Goal: Obtain resource: Download file/media

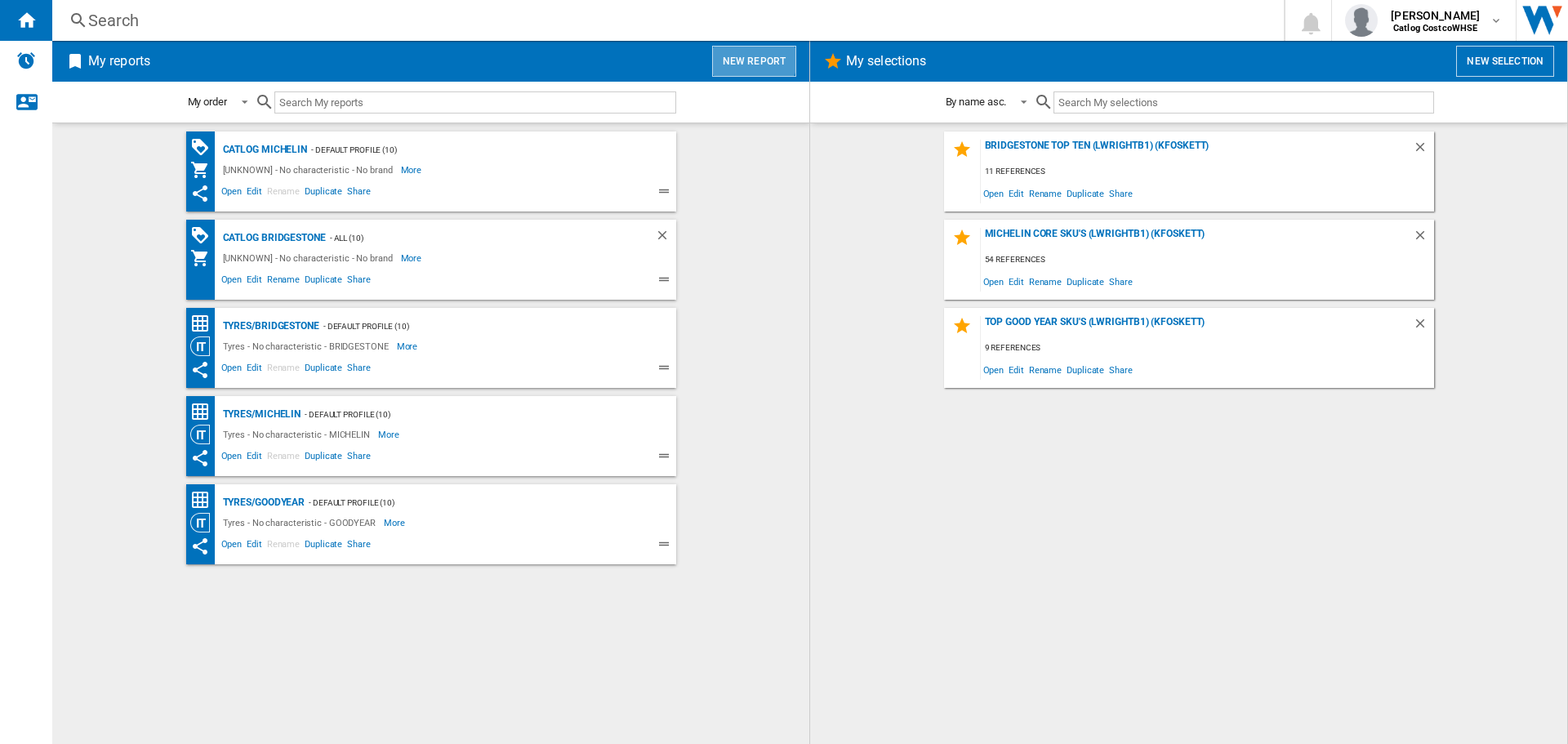
click at [749, 51] on button "New report" at bounding box center [754, 61] width 84 height 31
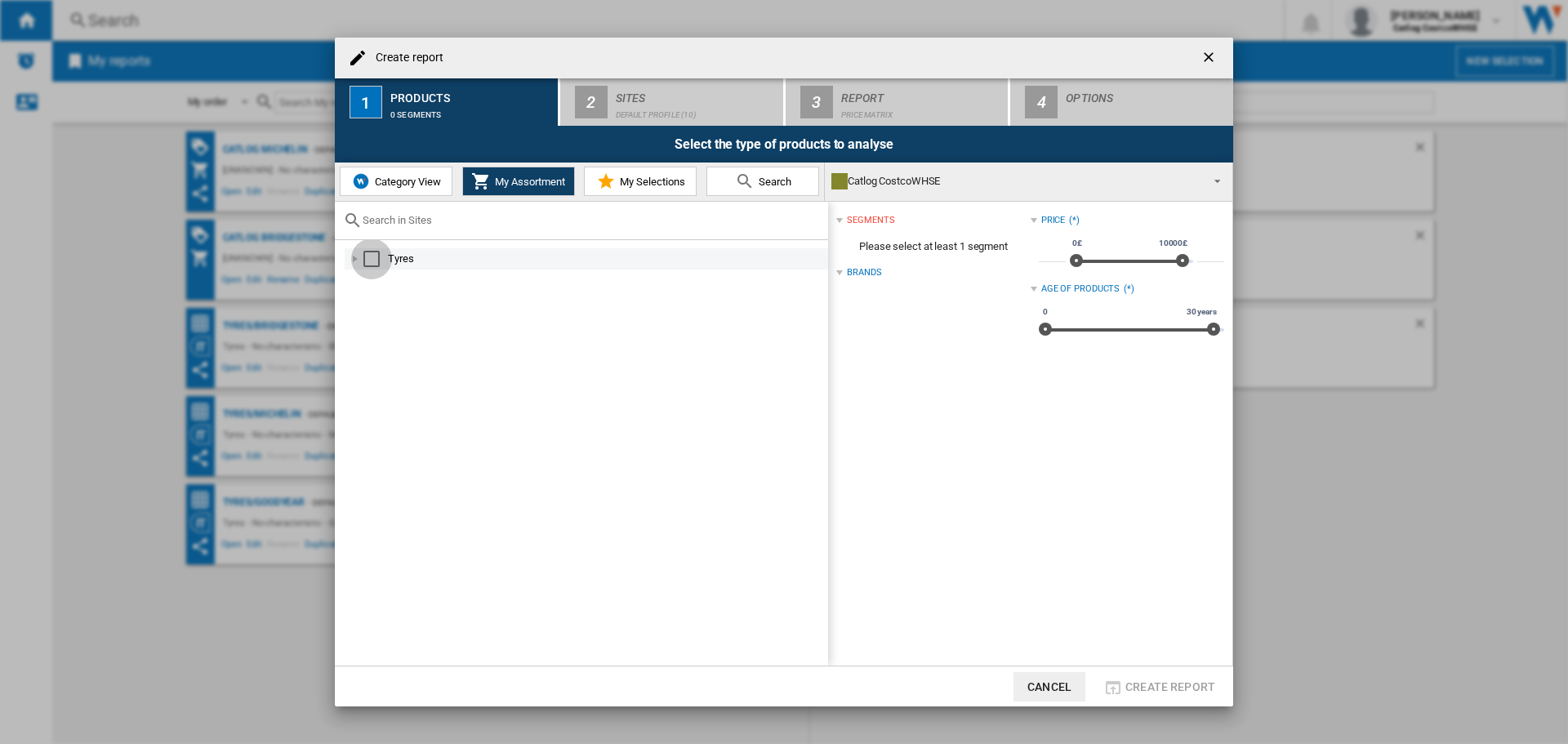
click at [376, 258] on div "Select" at bounding box center [371, 259] width 16 height 16
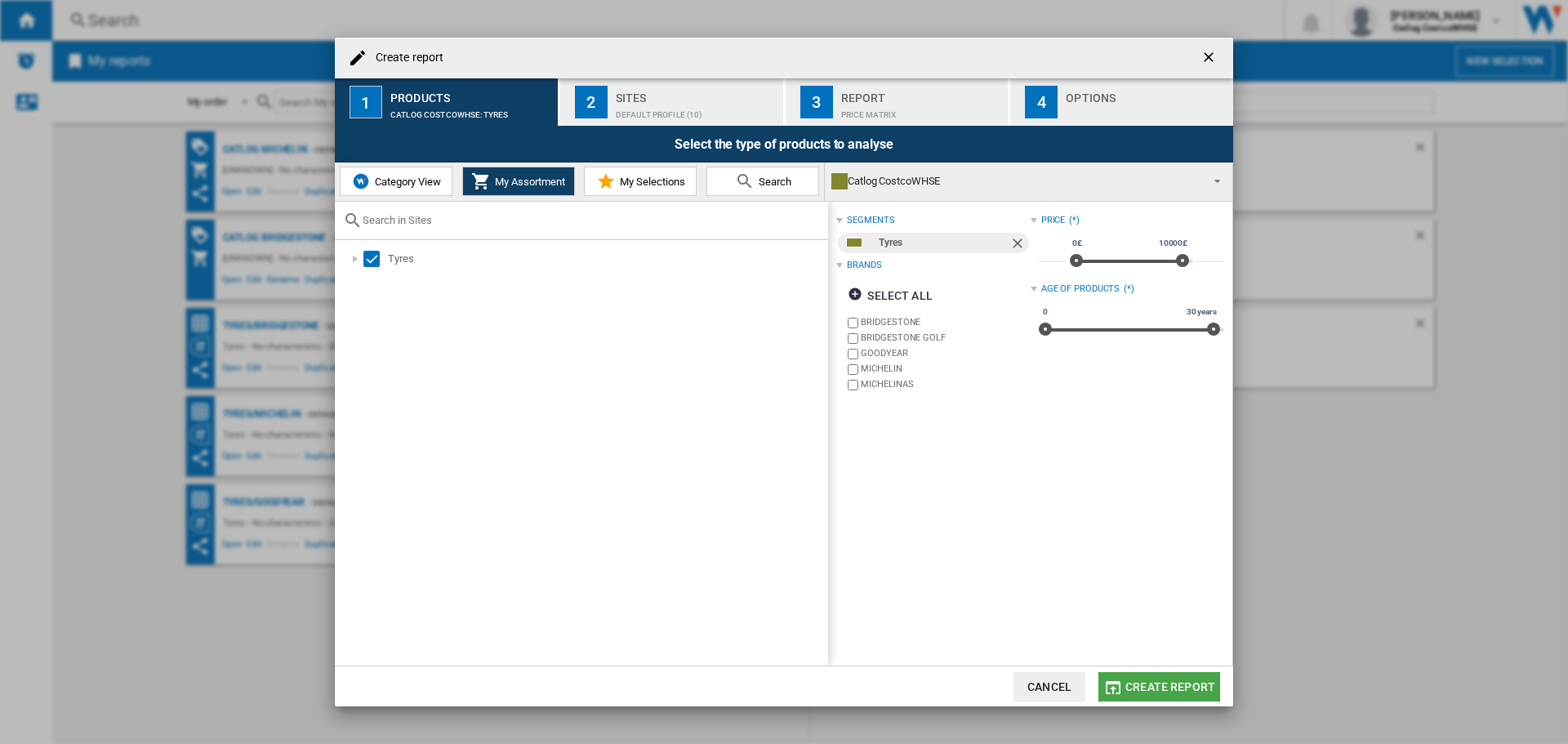
click at [1189, 688] on span "Create report" at bounding box center [1170, 686] width 90 height 13
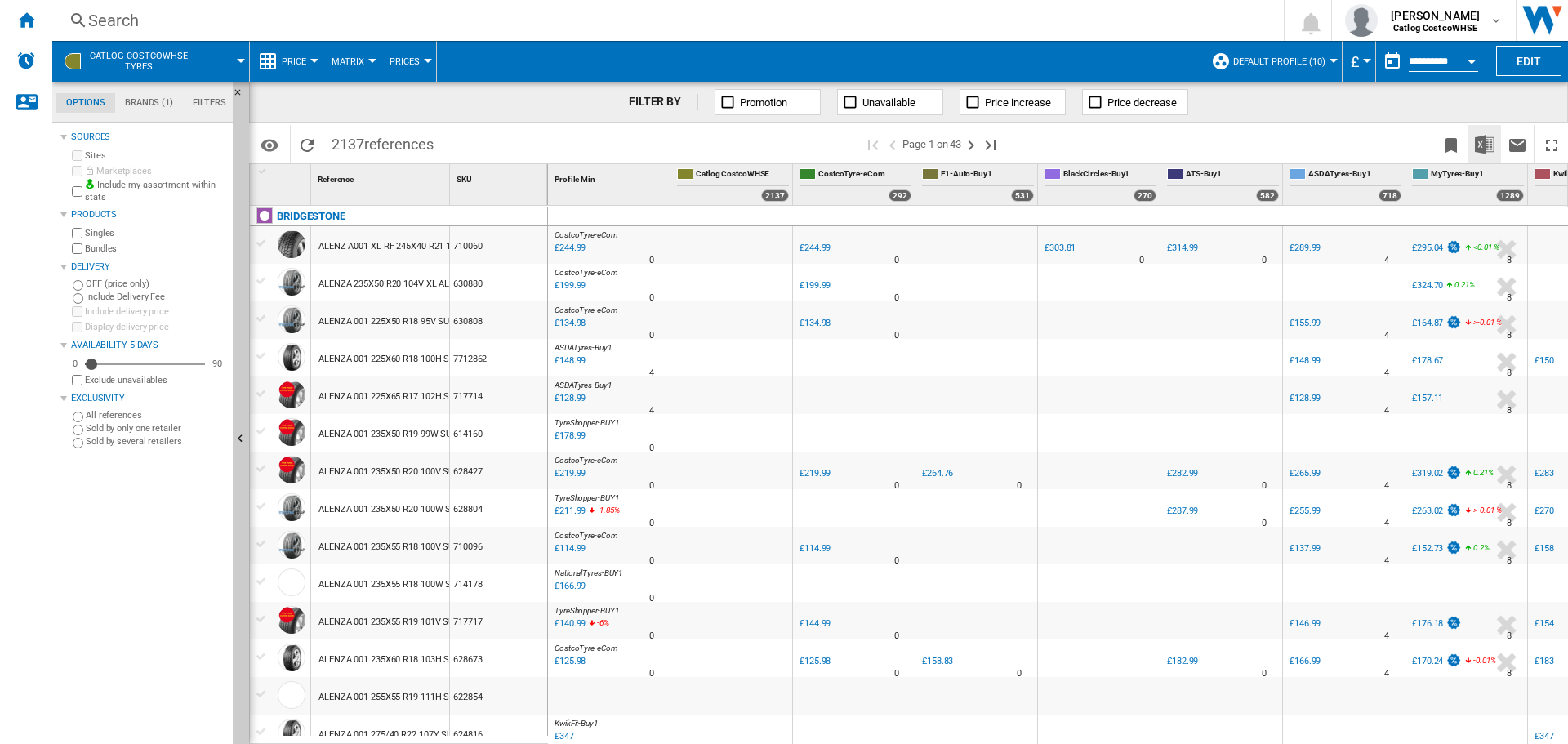
click at [1488, 140] on img "Download in Excel" at bounding box center [1484, 145] width 20 height 20
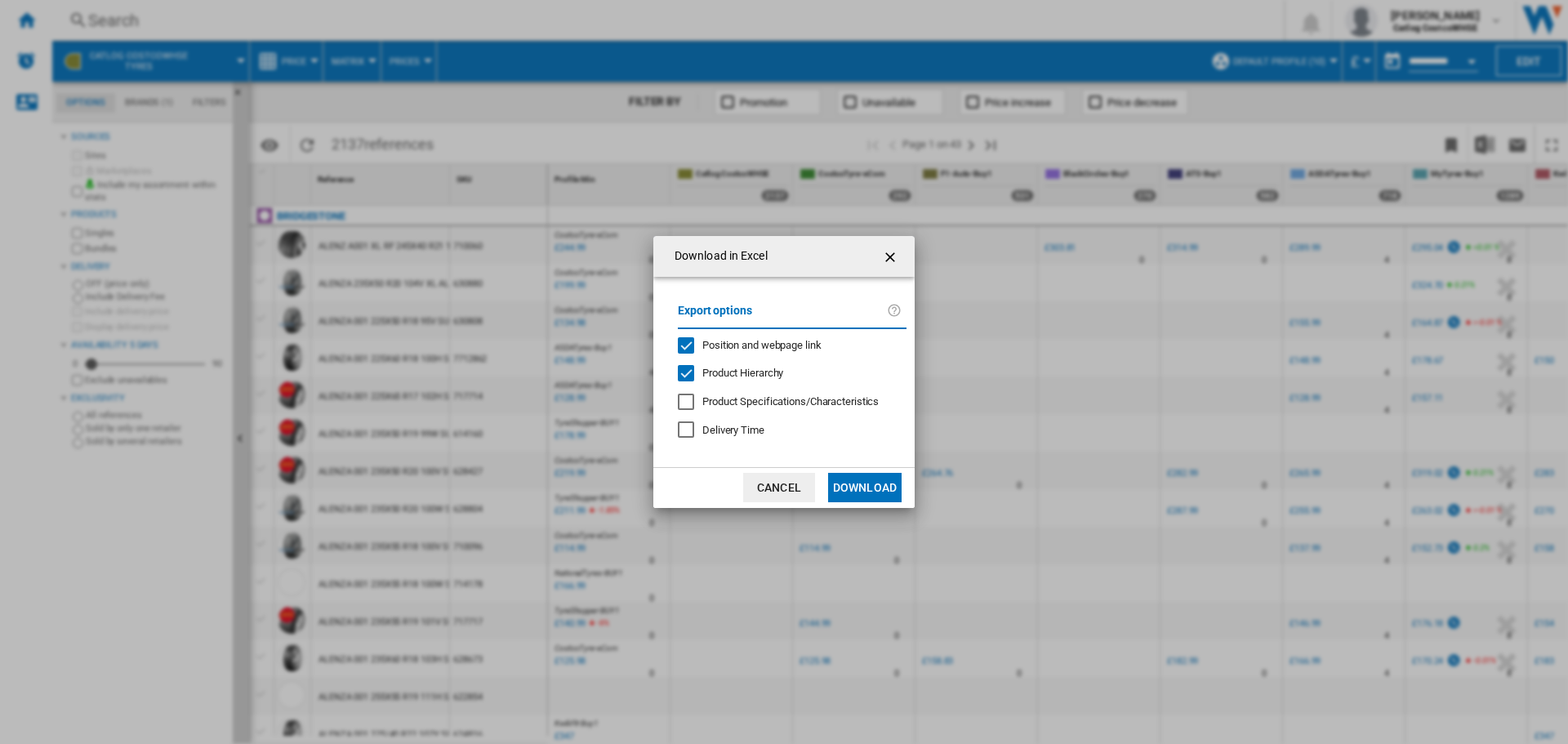
click at [882, 474] on button "Download" at bounding box center [864, 487] width 73 height 29
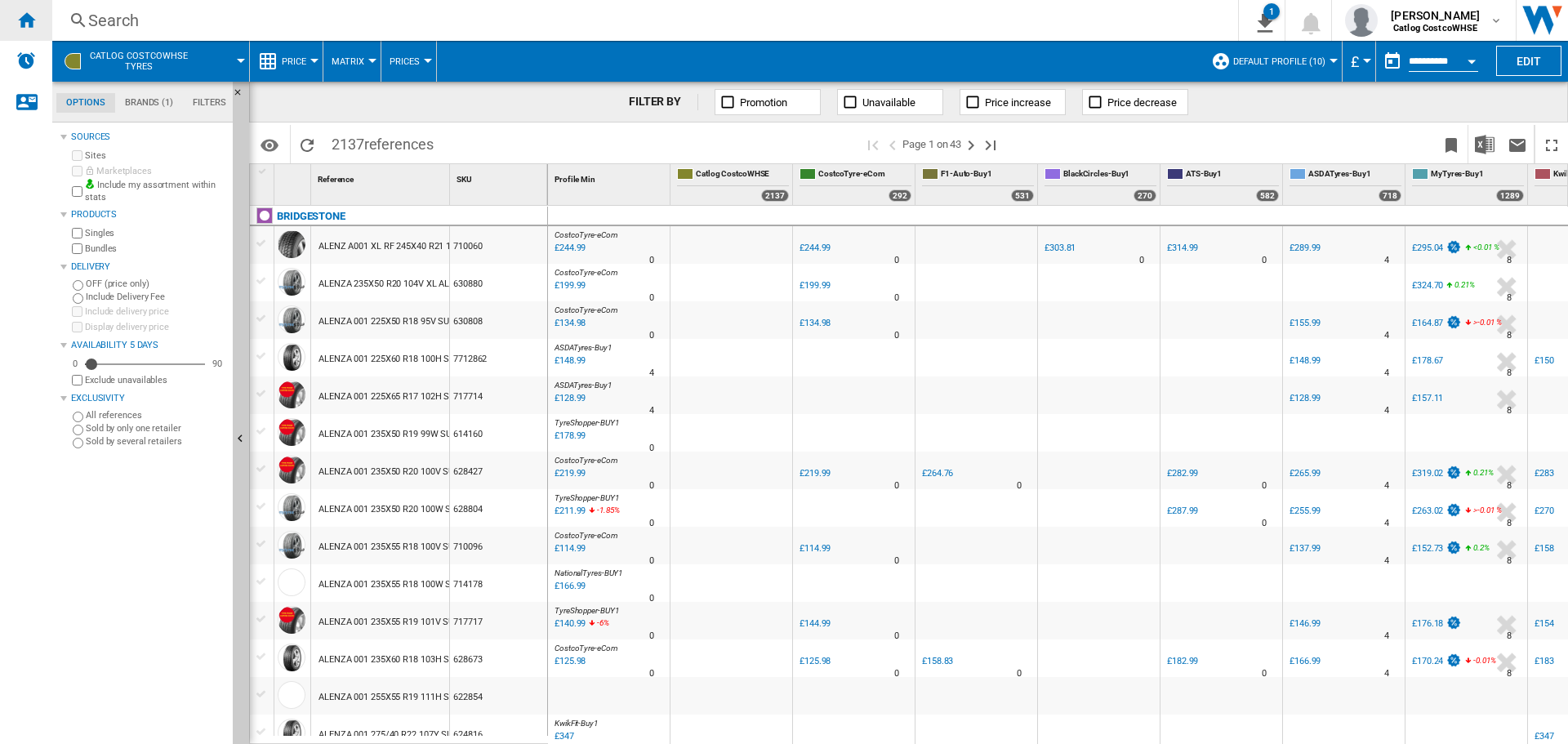
click at [30, 29] on div "Home" at bounding box center [26, 20] width 52 height 41
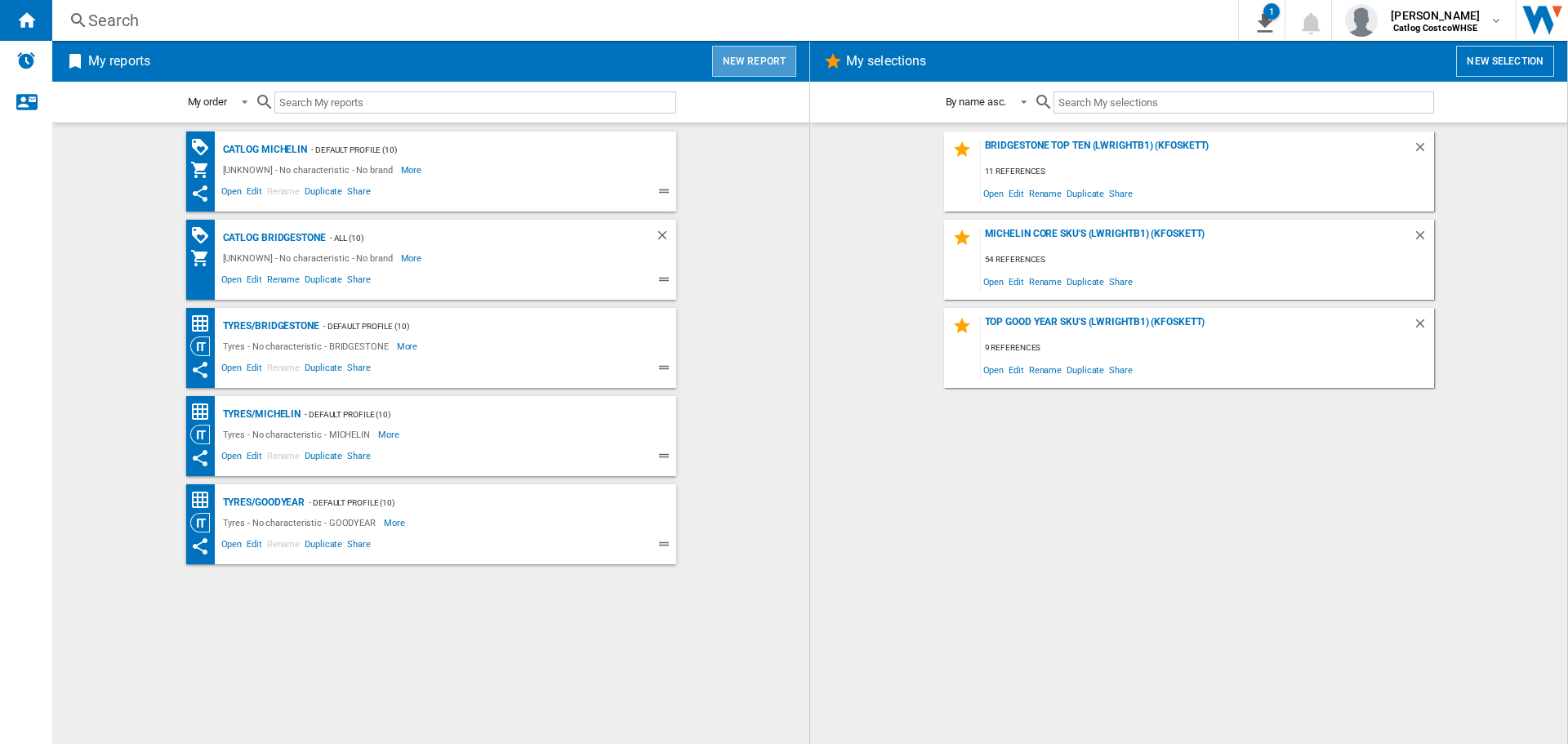
click at [763, 69] on button "New report" at bounding box center [754, 61] width 84 height 31
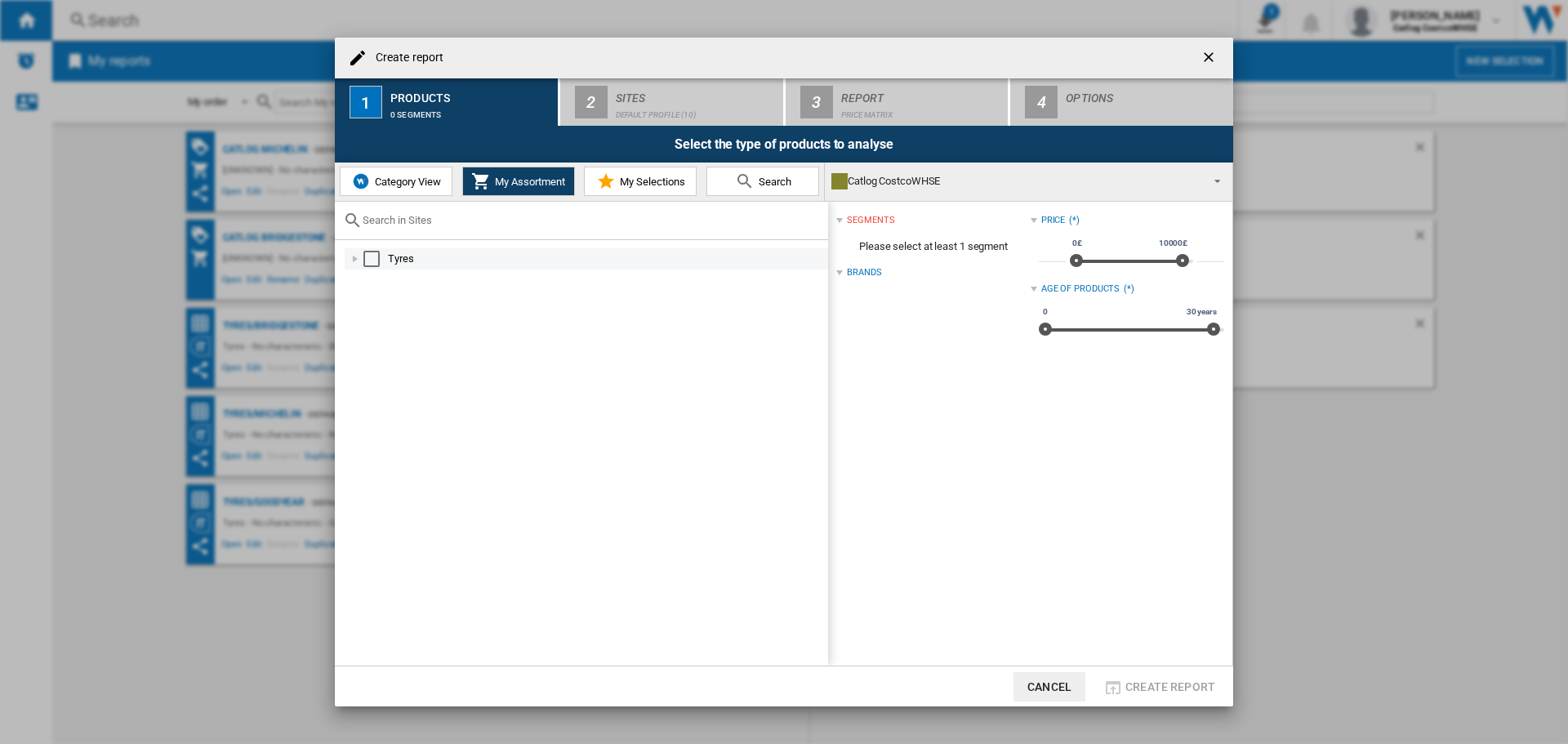
click at [362, 262] on div "Create report ..." at bounding box center [355, 259] width 16 height 16
click at [389, 300] on div "Select" at bounding box center [389, 301] width 16 height 16
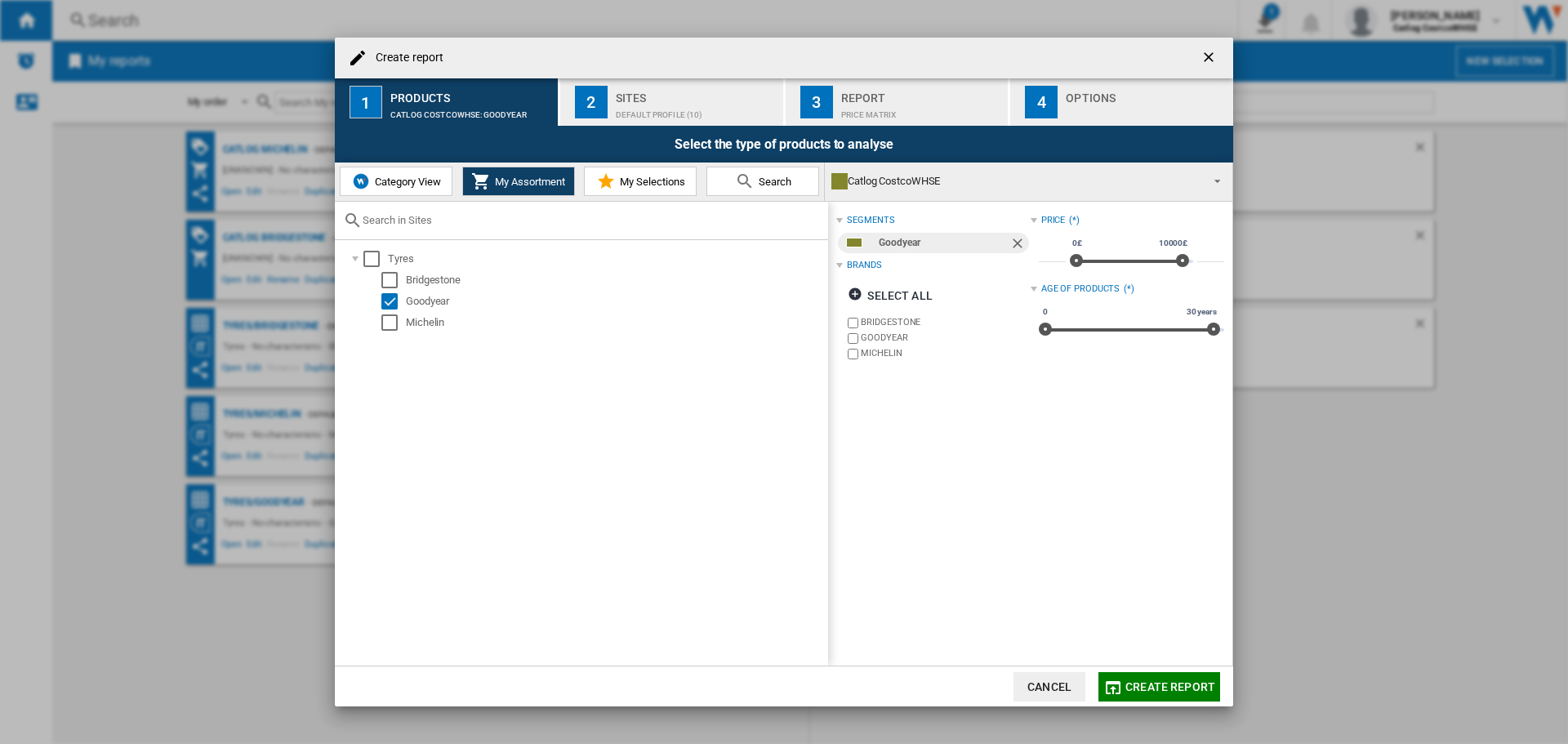
click at [1185, 683] on span "Create report" at bounding box center [1170, 686] width 90 height 13
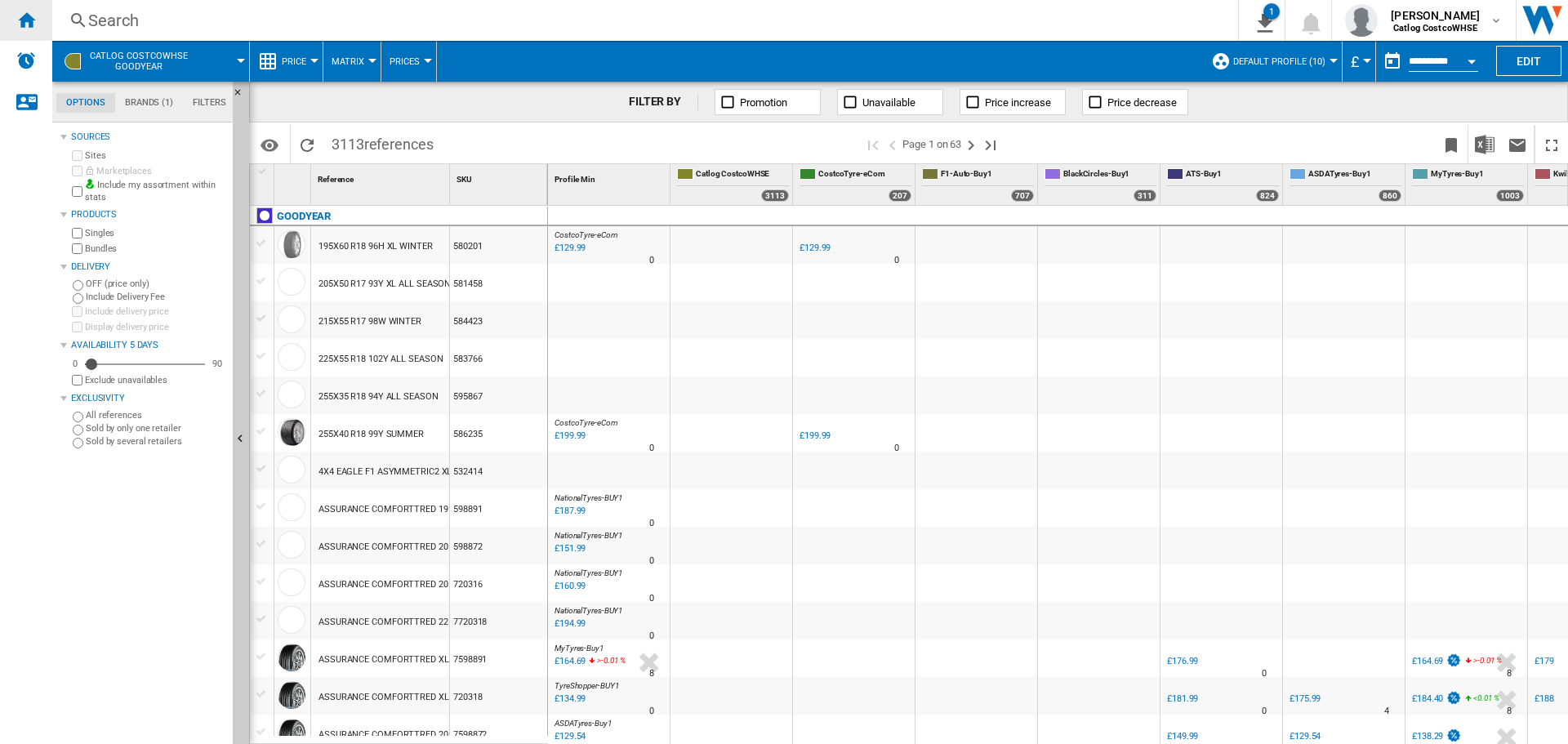
click at [29, 27] on ng-md-icon "Home" at bounding box center [26, 20] width 20 height 20
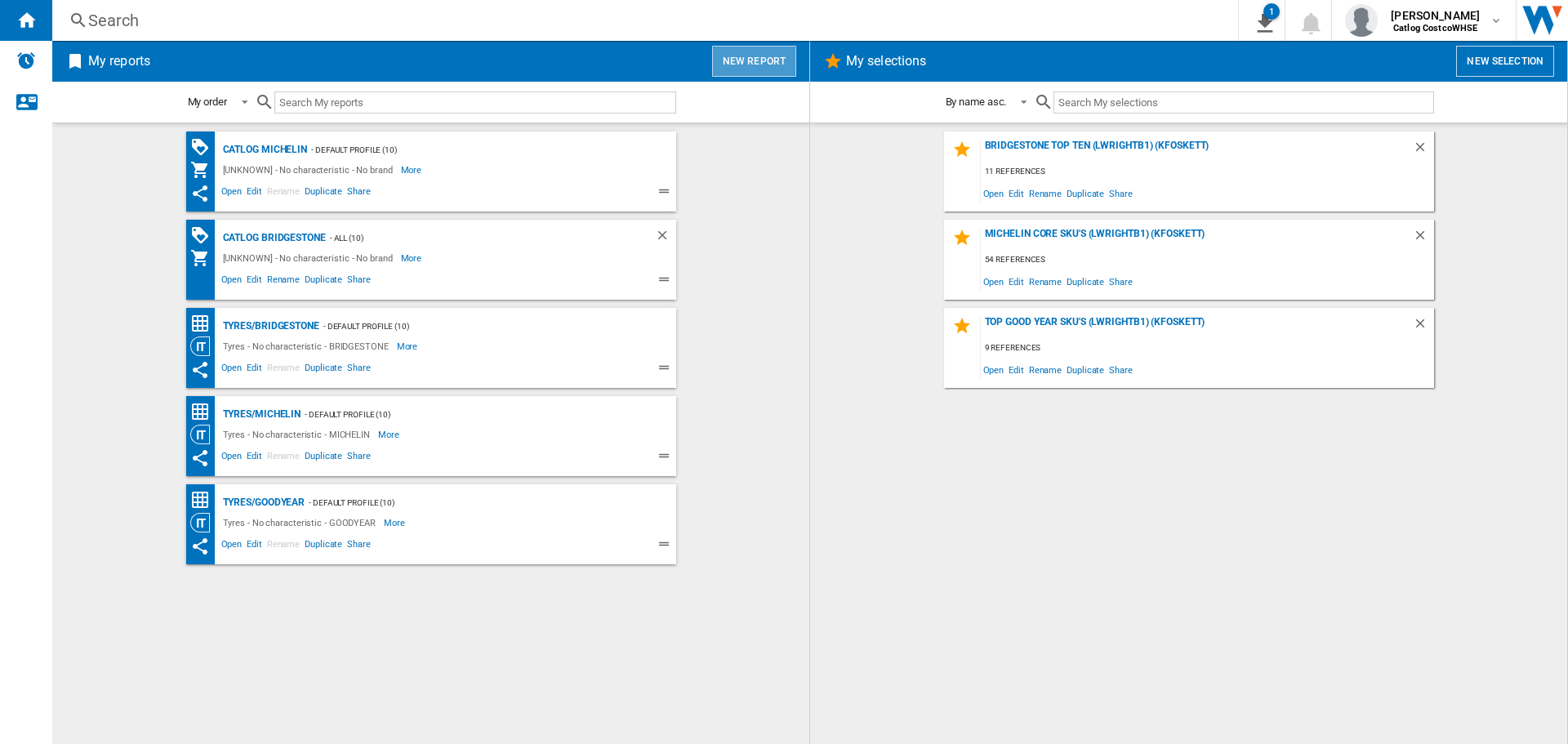
click at [755, 68] on button "New report" at bounding box center [754, 61] width 84 height 31
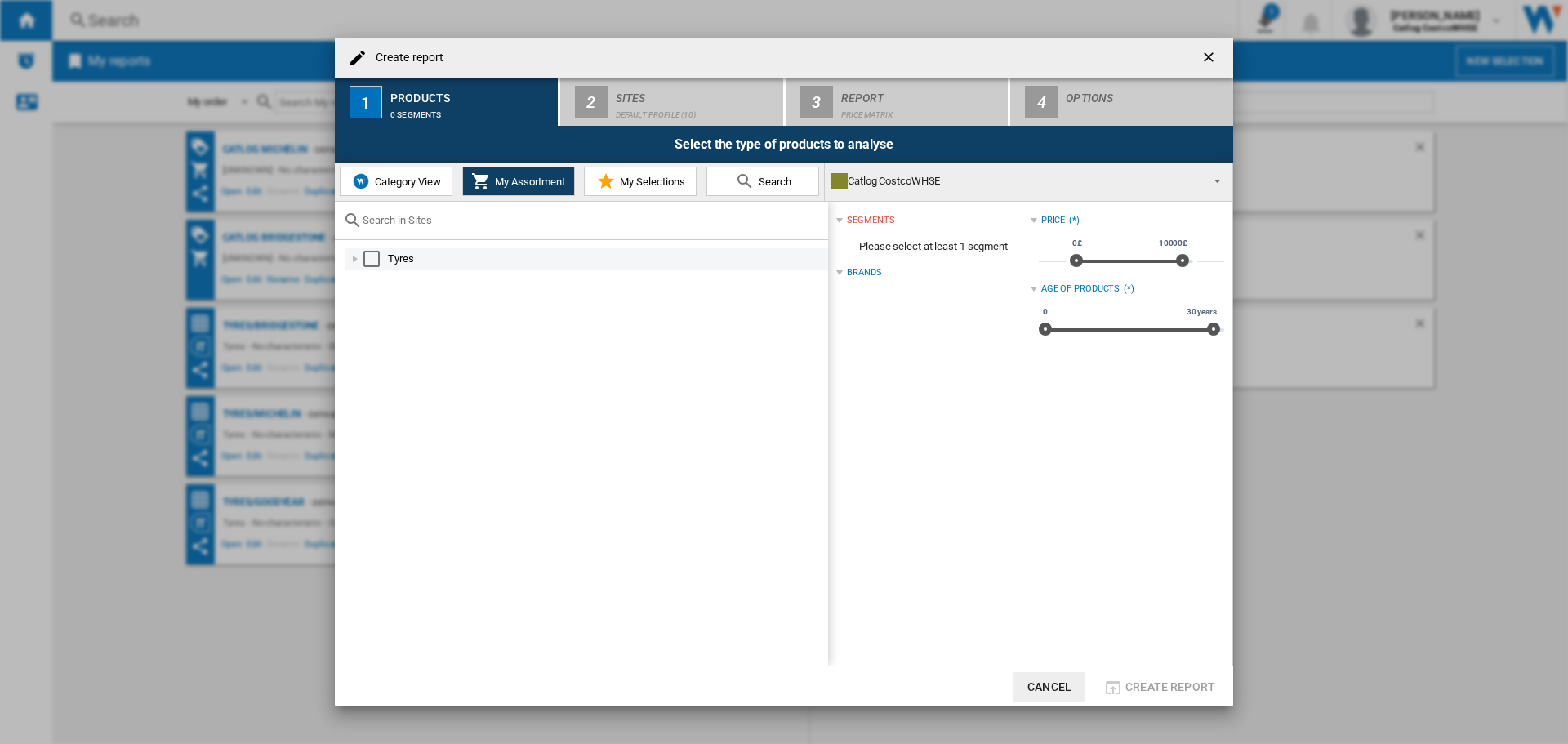
click at [369, 260] on div "Select" at bounding box center [371, 259] width 16 height 16
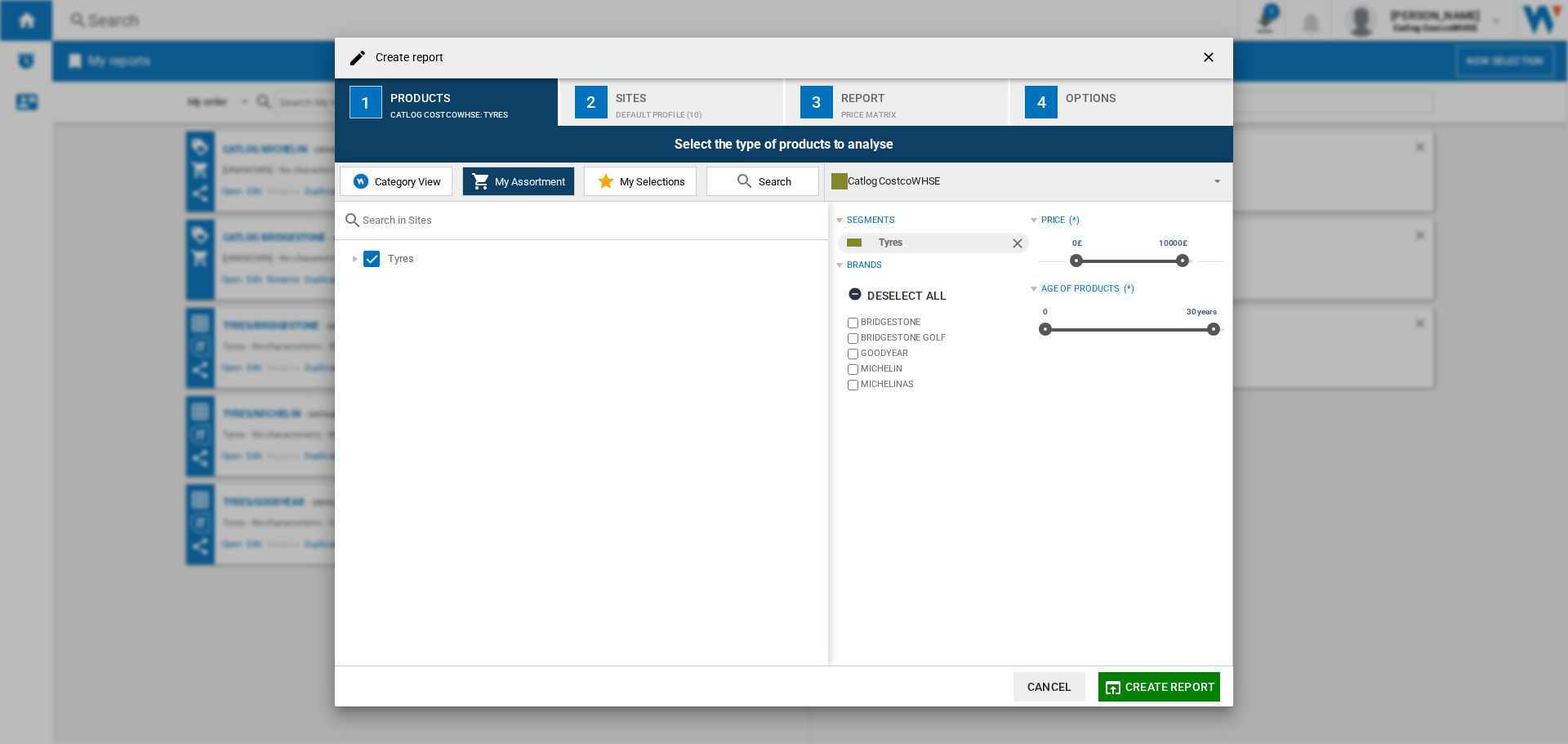
click at [847, 320] on label "BRIDGESTONE" at bounding box center [936, 323] width 185 height 16
click at [847, 363] on label "MICHELIN" at bounding box center [936, 370] width 185 height 16
click at [859, 388] on label "MICHELINAS" at bounding box center [936, 385] width 185 height 16
click at [1138, 690] on span "Create report" at bounding box center [1170, 686] width 90 height 13
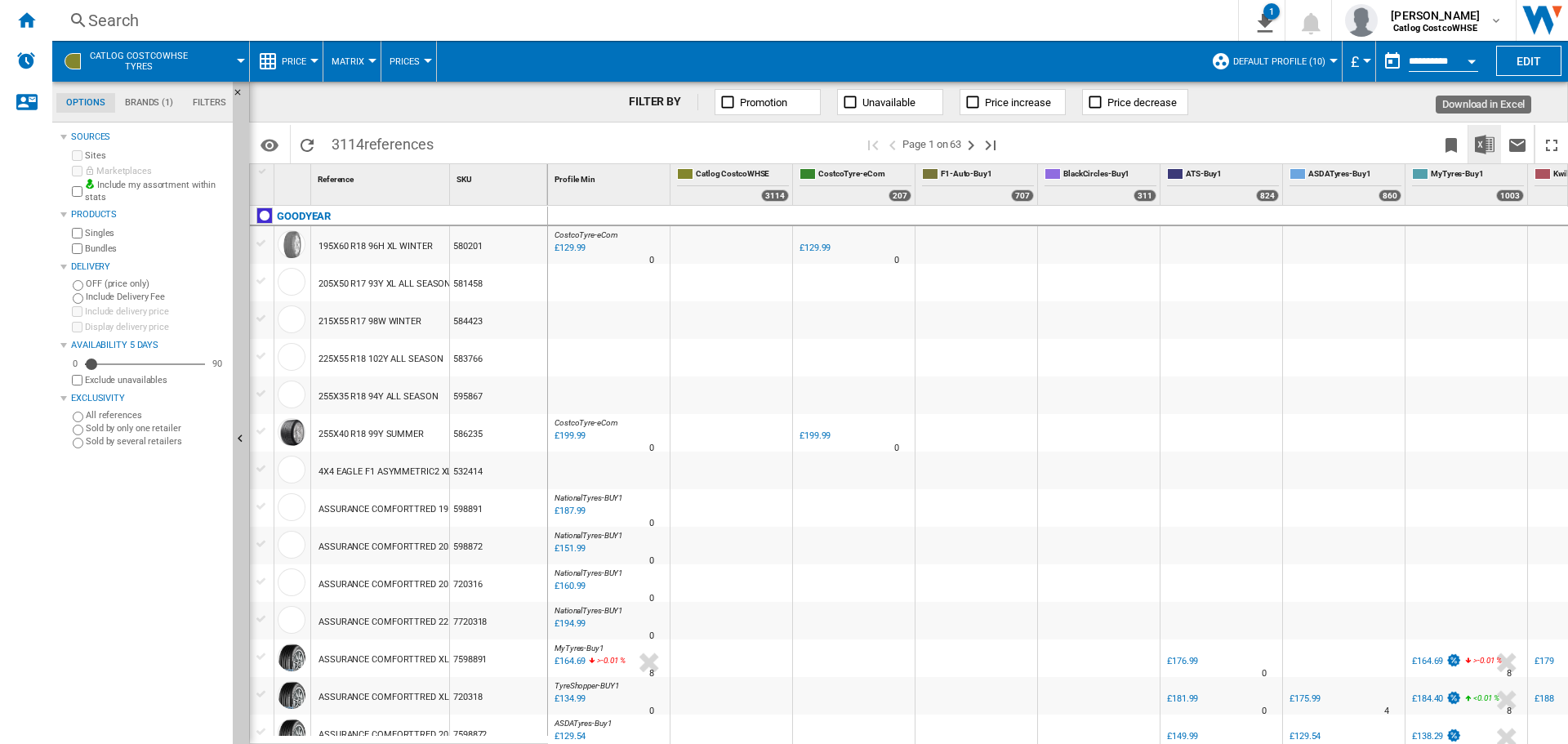
click at [1491, 150] on img "Download in Excel" at bounding box center [1484, 145] width 20 height 20
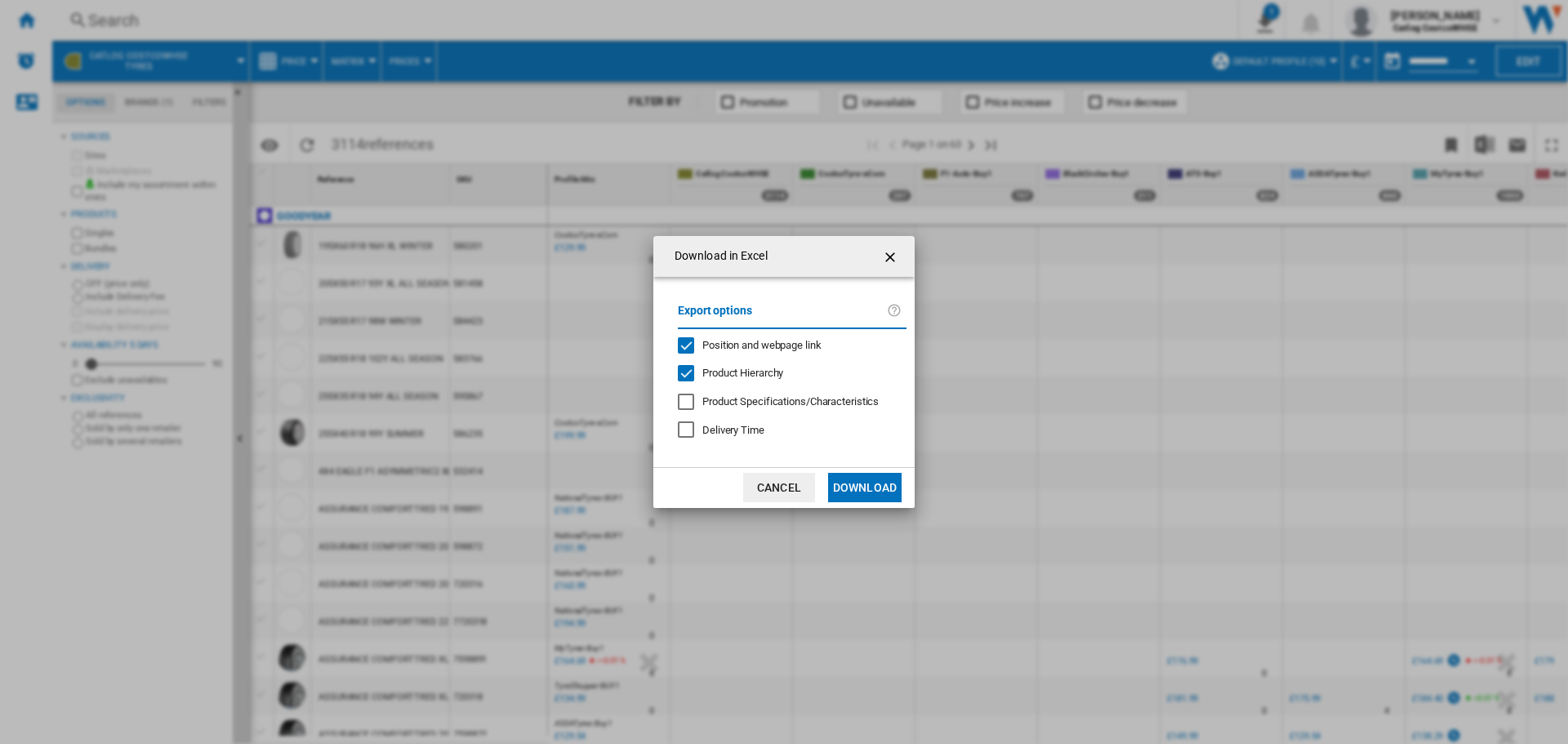
click at [865, 489] on button "Download" at bounding box center [864, 487] width 73 height 29
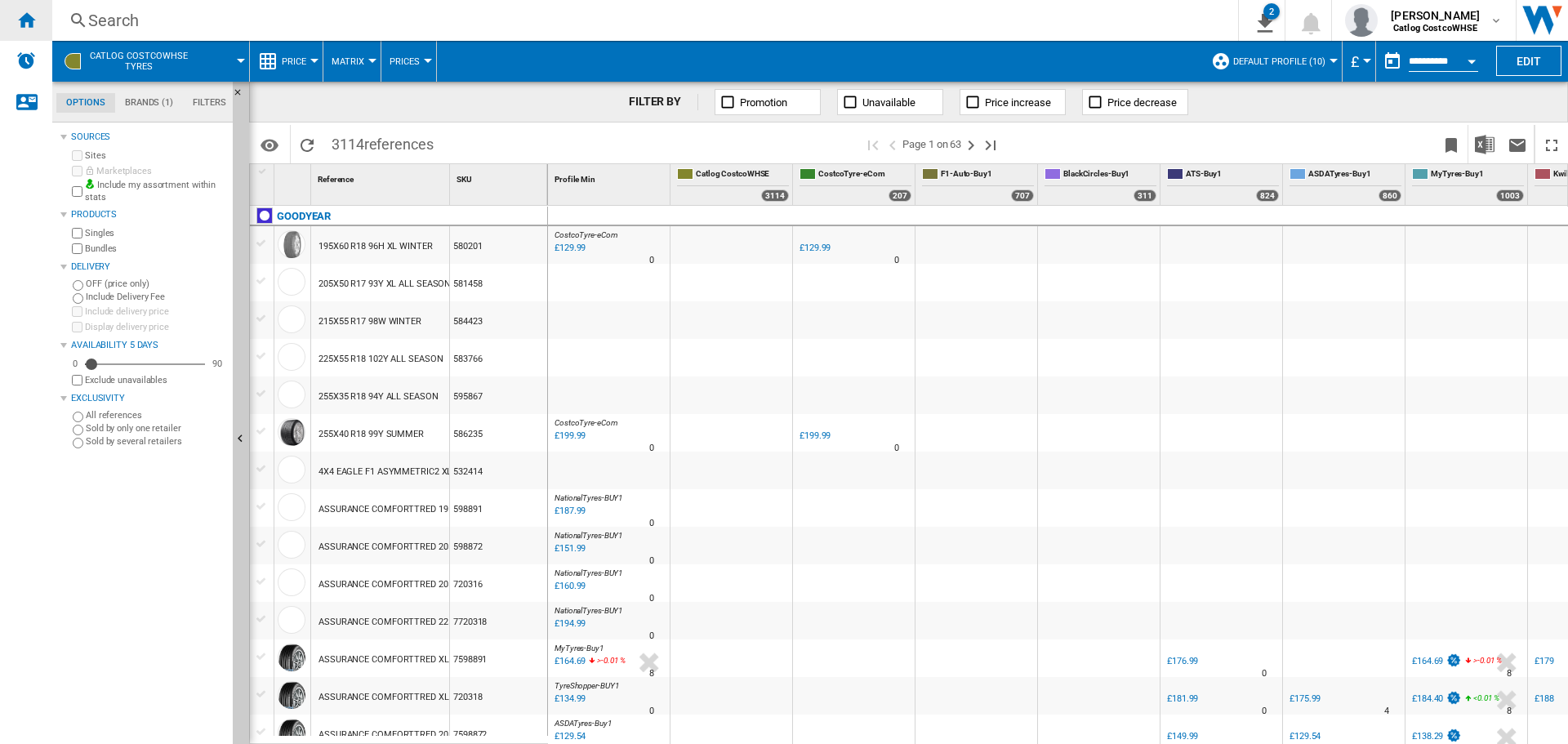
click at [7, 15] on div "Home" at bounding box center [26, 20] width 52 height 41
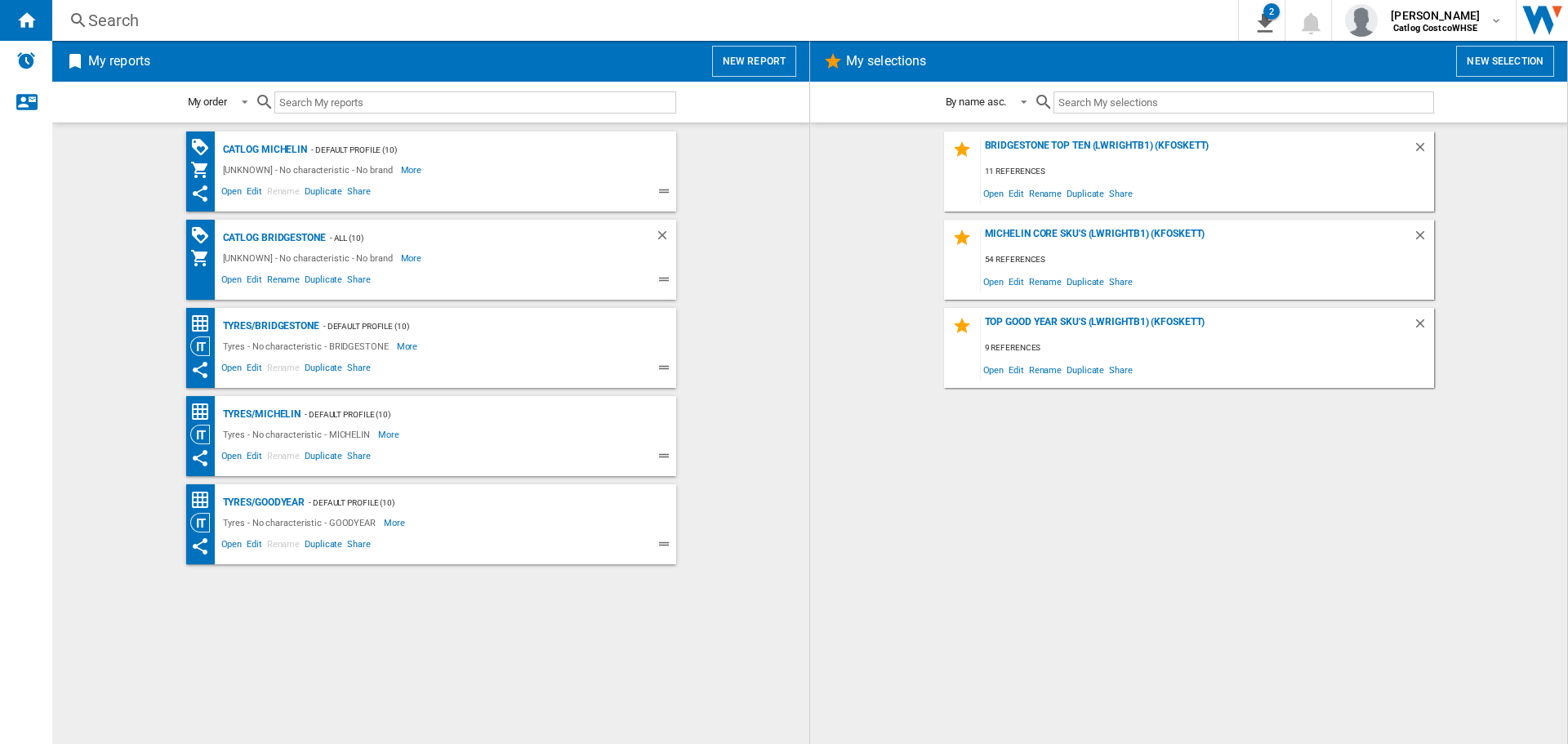
click at [763, 73] on button "New report" at bounding box center [754, 61] width 84 height 31
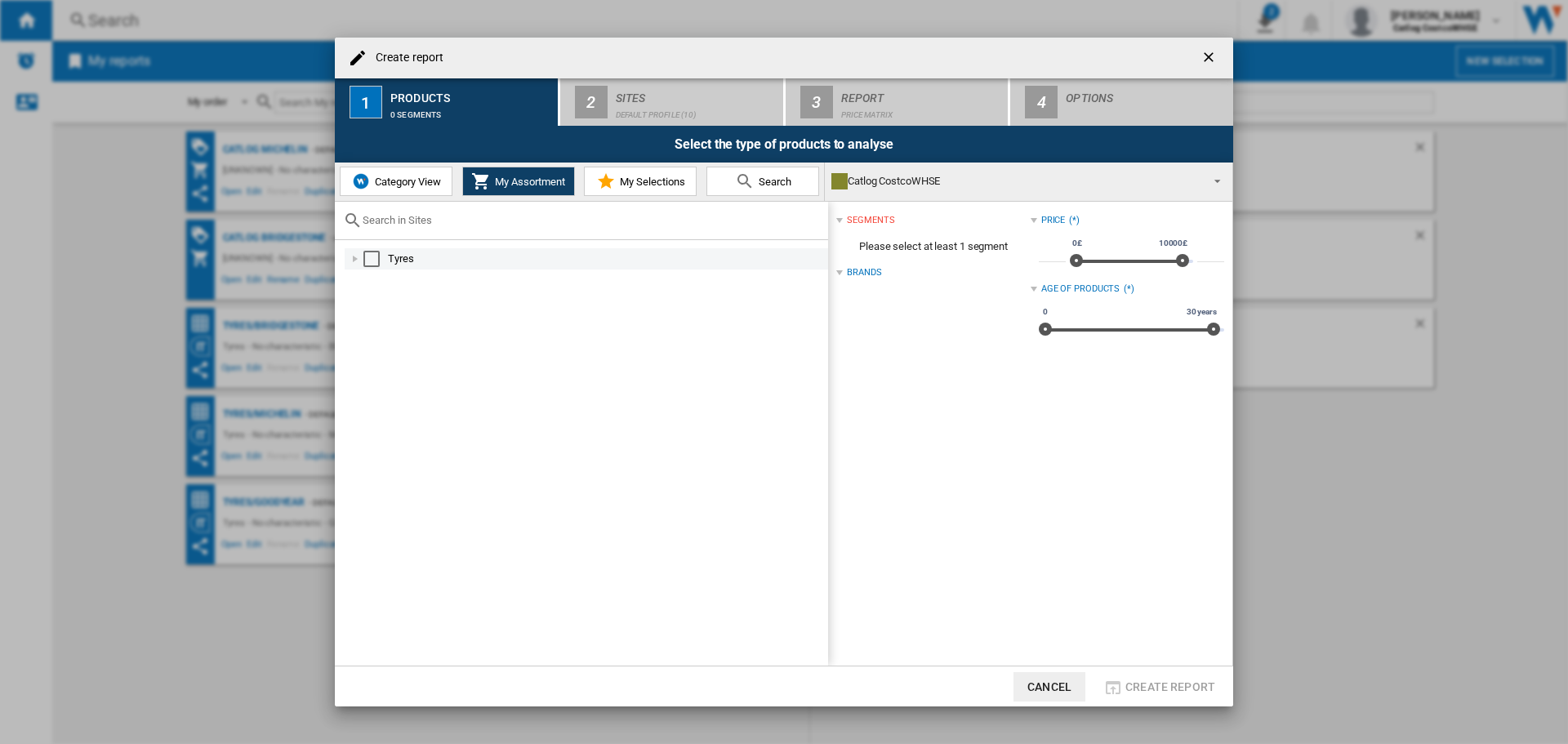
click at [374, 252] on div "Select" at bounding box center [371, 259] width 16 height 16
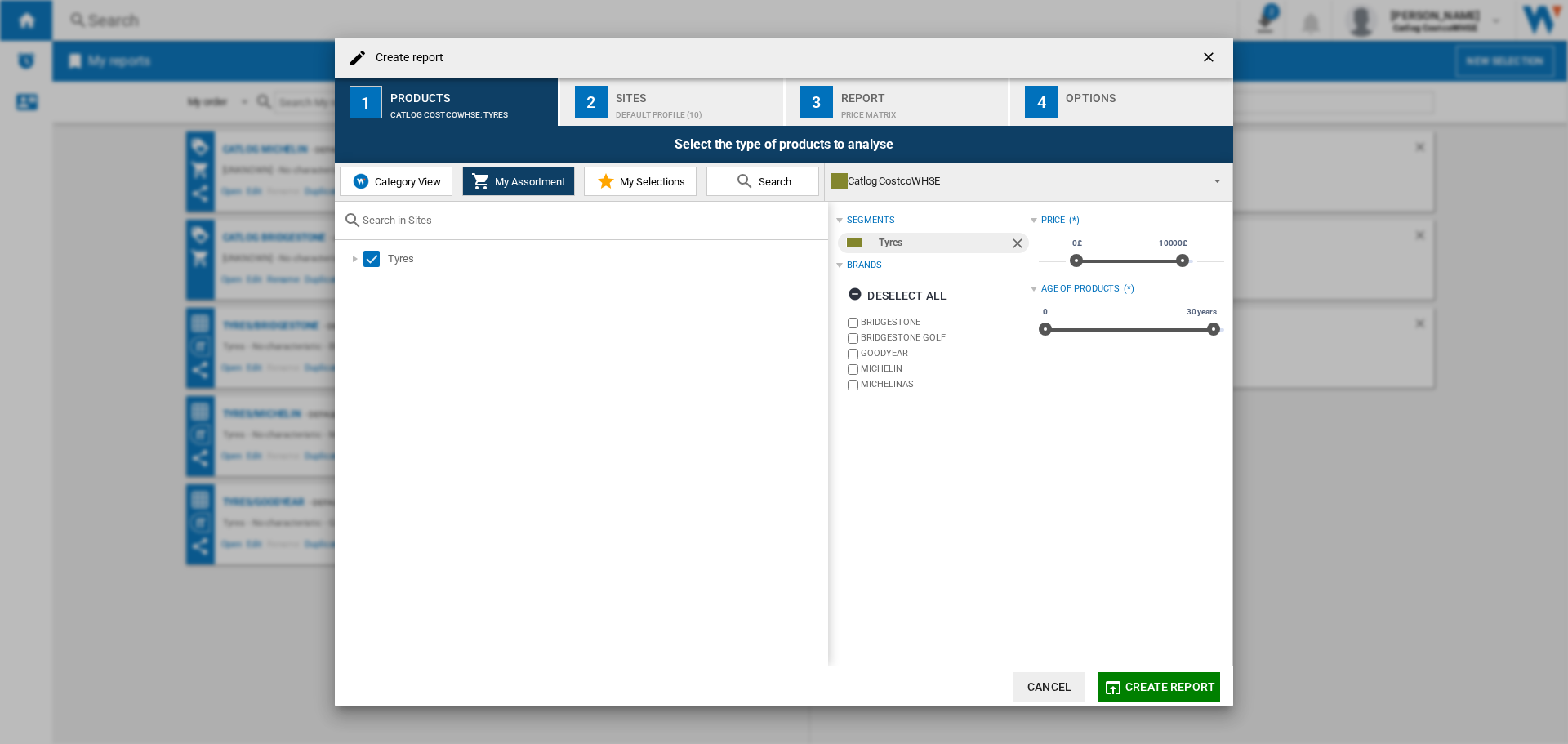
click at [885, 322] on label "BRIDGESTONE" at bounding box center [945, 322] width 169 height 12
click at [882, 331] on label "BRIDGESTONE GOLF" at bounding box center [936, 339] width 185 height 16
click at [884, 347] on label "GOODYEAR" at bounding box center [945, 353] width 169 height 12
click at [884, 380] on label "MICHELINAS" at bounding box center [945, 384] width 169 height 12
click at [1187, 680] on span "Create report" at bounding box center [1170, 686] width 90 height 13
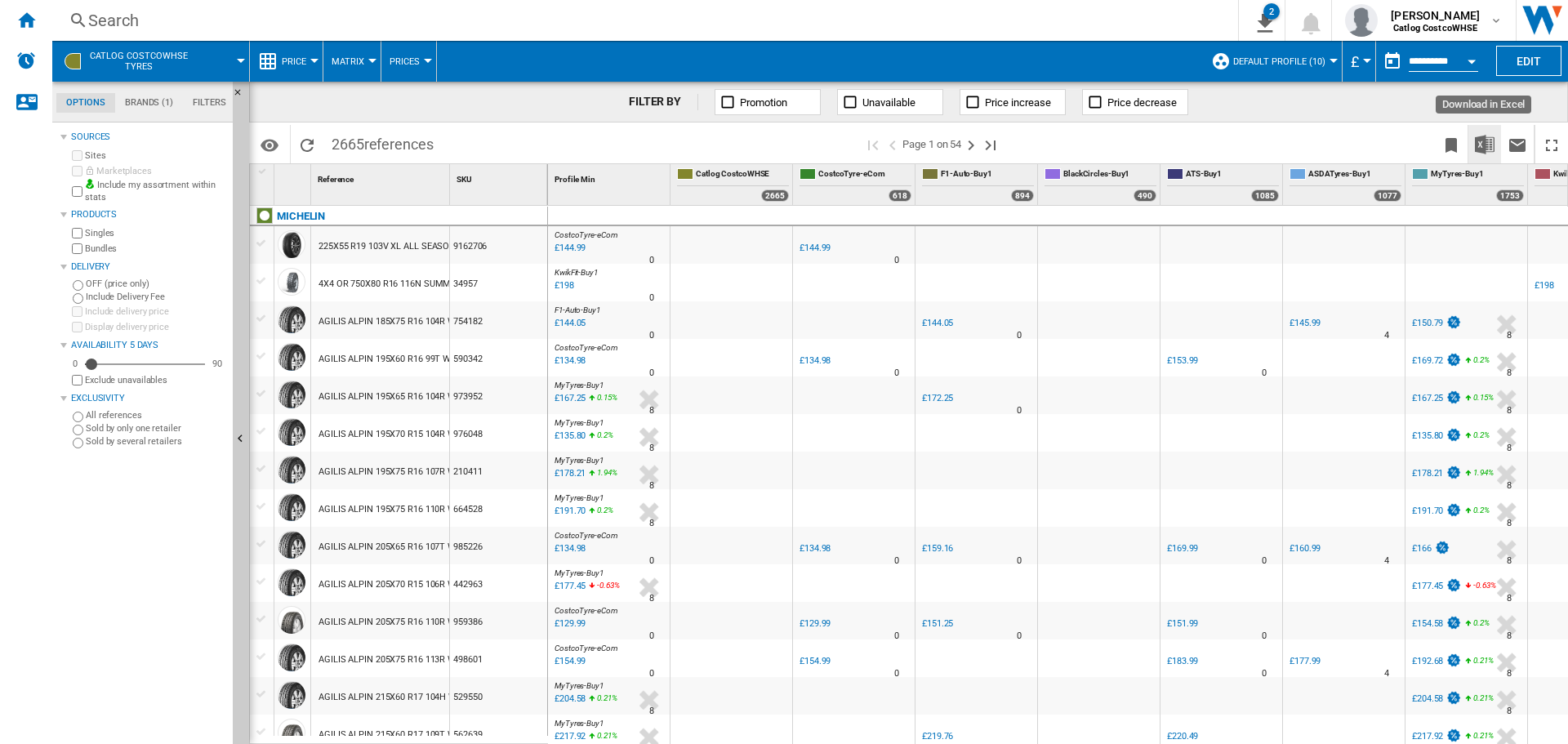
click at [1477, 136] on img "Download in Excel" at bounding box center [1484, 145] width 20 height 20
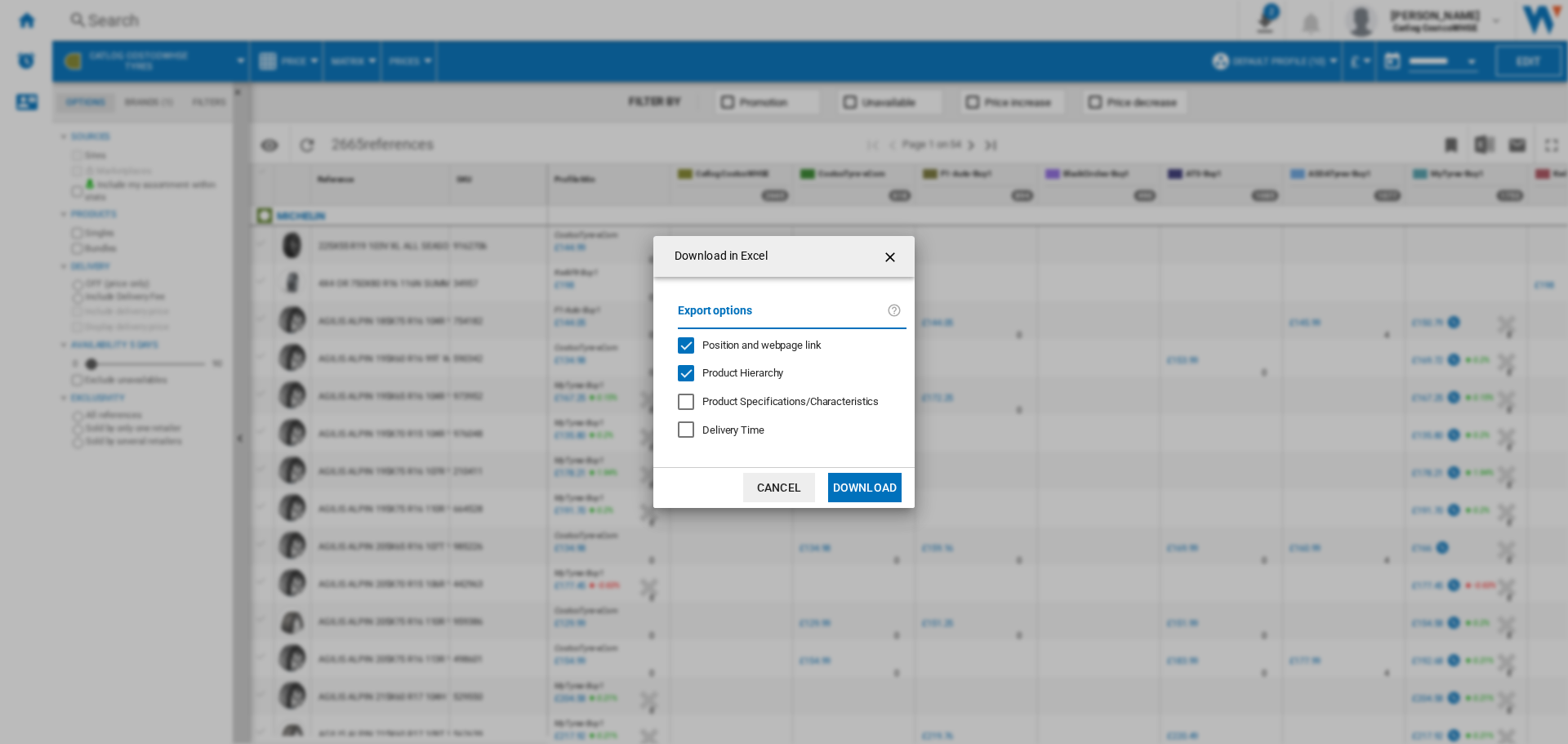
click at [881, 480] on button "Download" at bounding box center [864, 487] width 73 height 29
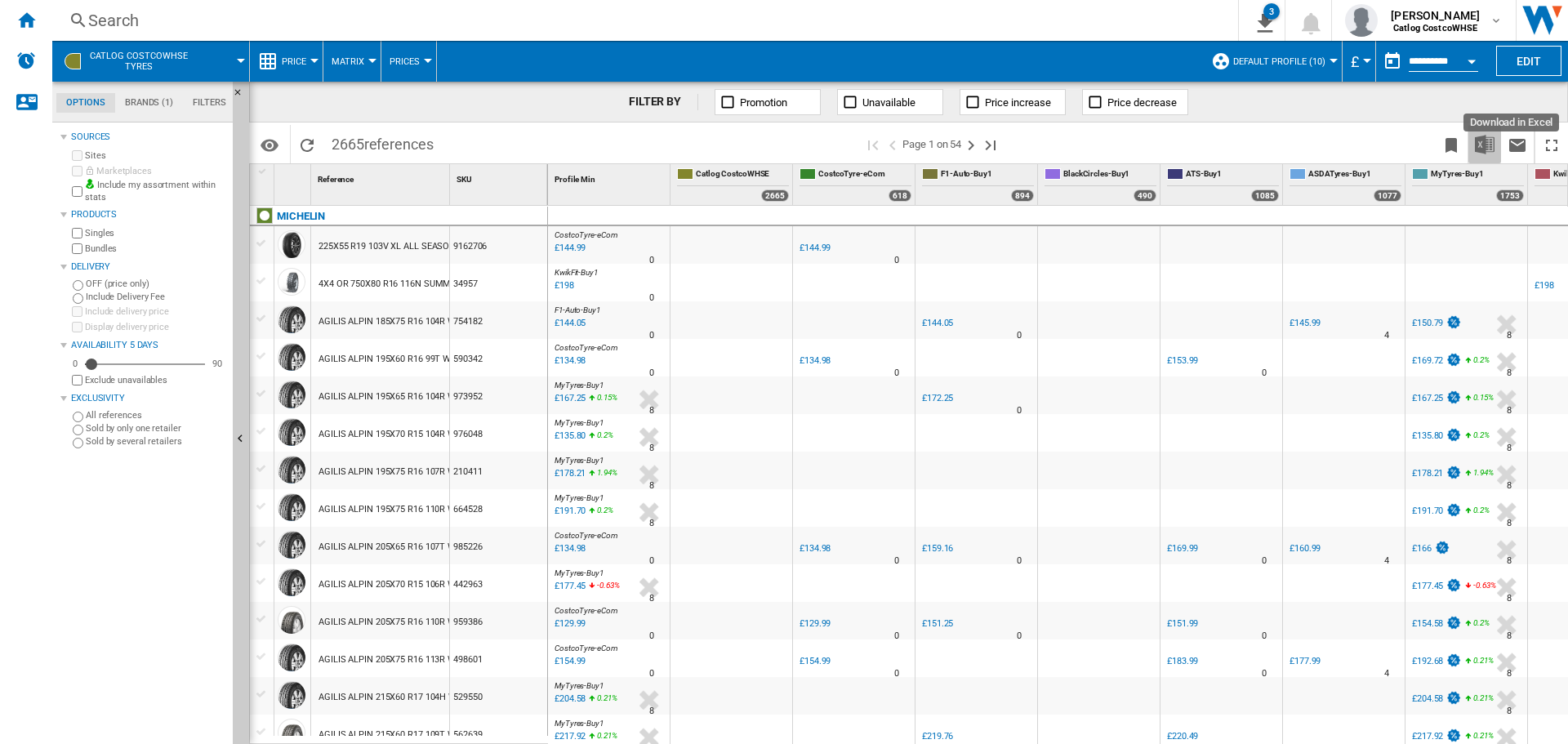
click at [1483, 147] on img "Download in Excel" at bounding box center [1484, 145] width 20 height 20
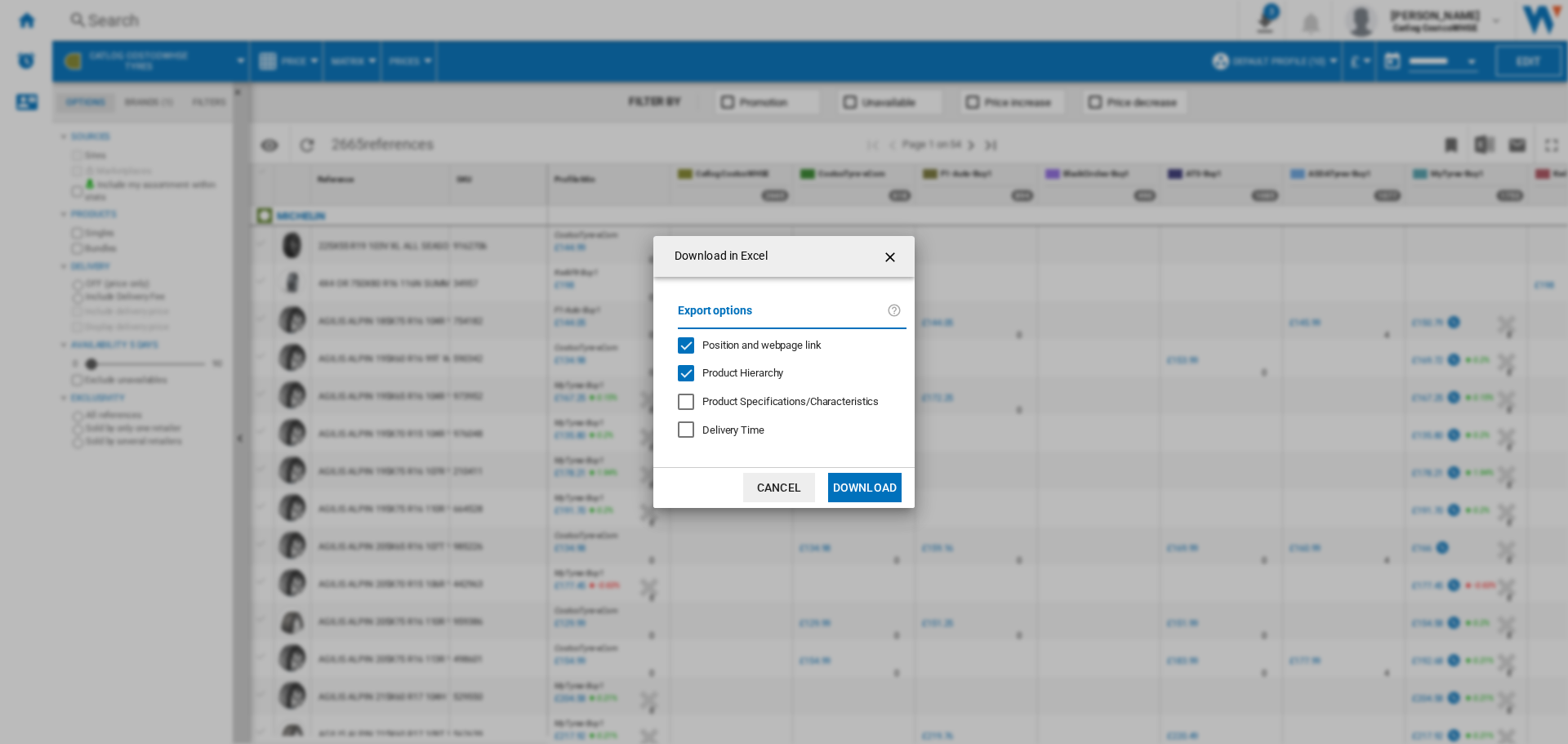
click at [885, 485] on button "Download" at bounding box center [864, 487] width 73 height 29
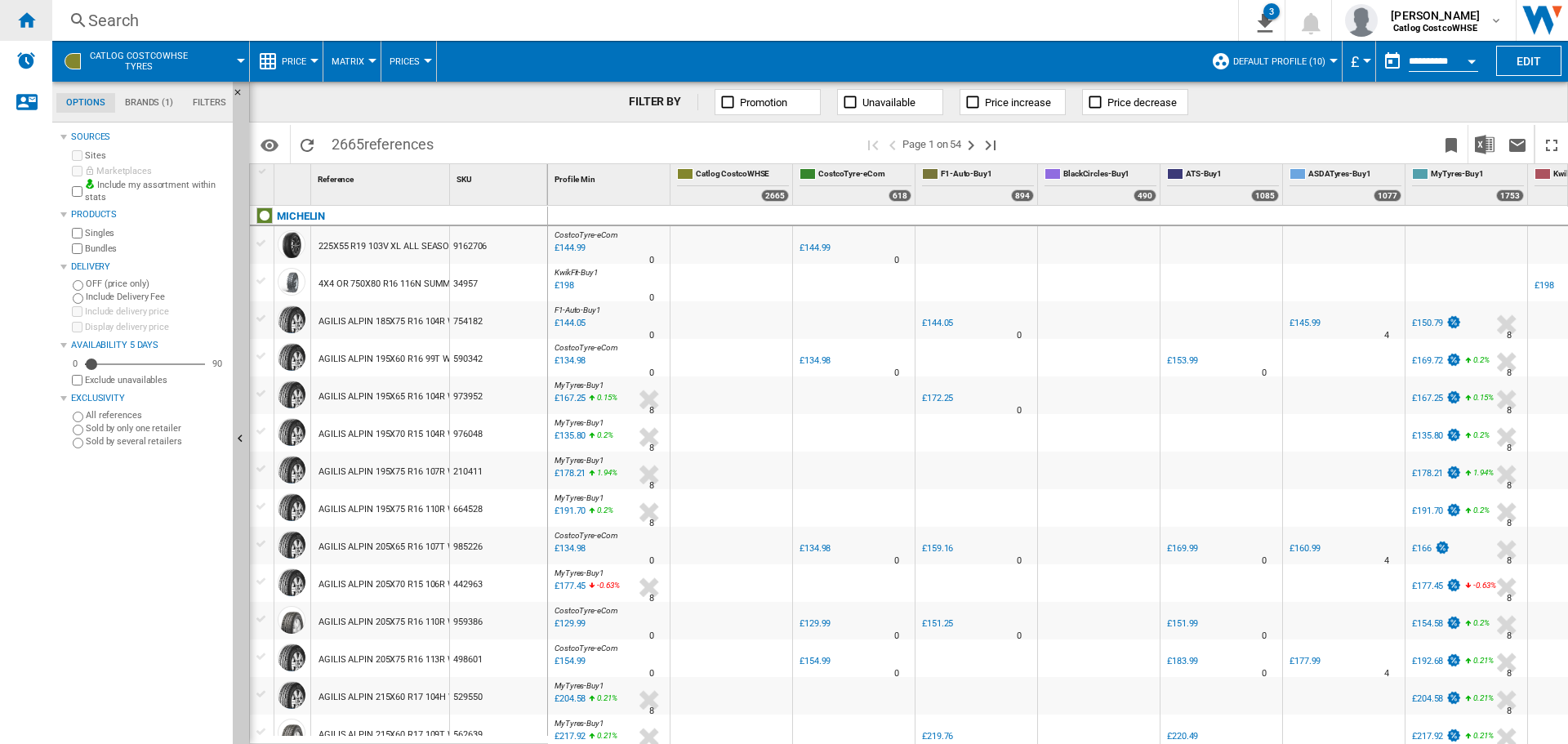
click at [16, 27] on div "Home" at bounding box center [26, 20] width 52 height 41
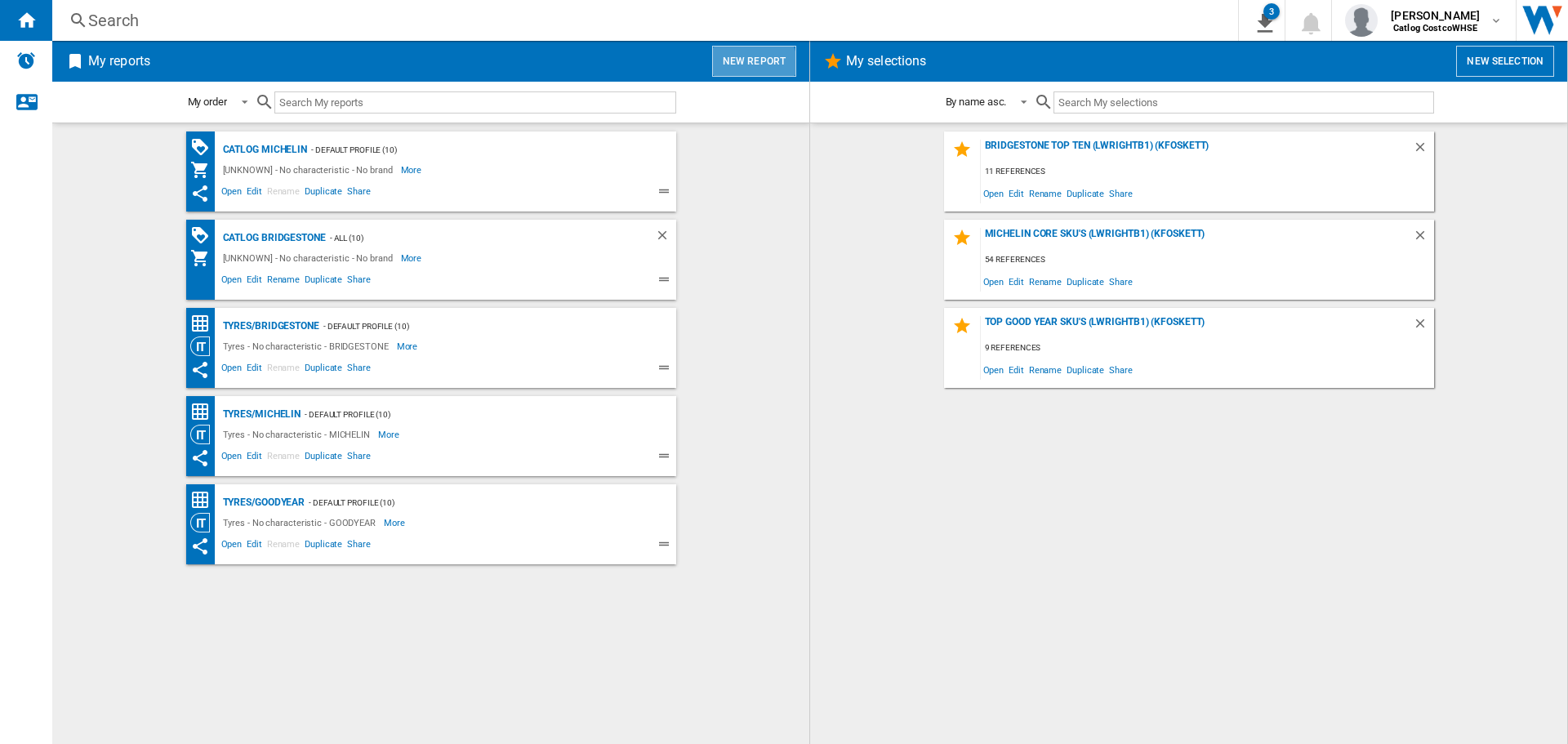
click at [754, 64] on button "New report" at bounding box center [754, 61] width 84 height 31
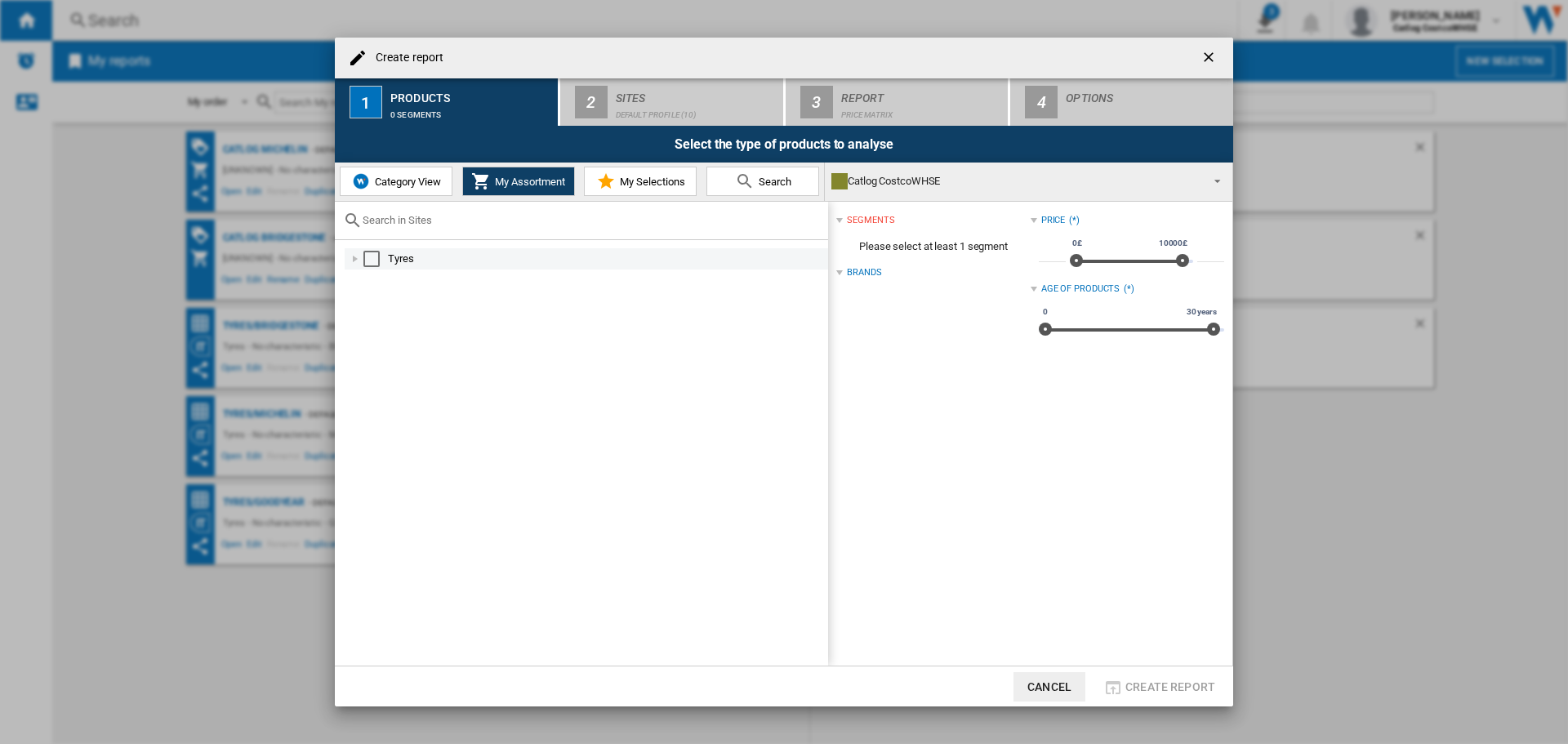
click at [394, 269] on div "Tyres" at bounding box center [586, 258] width 483 height 21
click at [377, 254] on div "Select" at bounding box center [371, 259] width 16 height 16
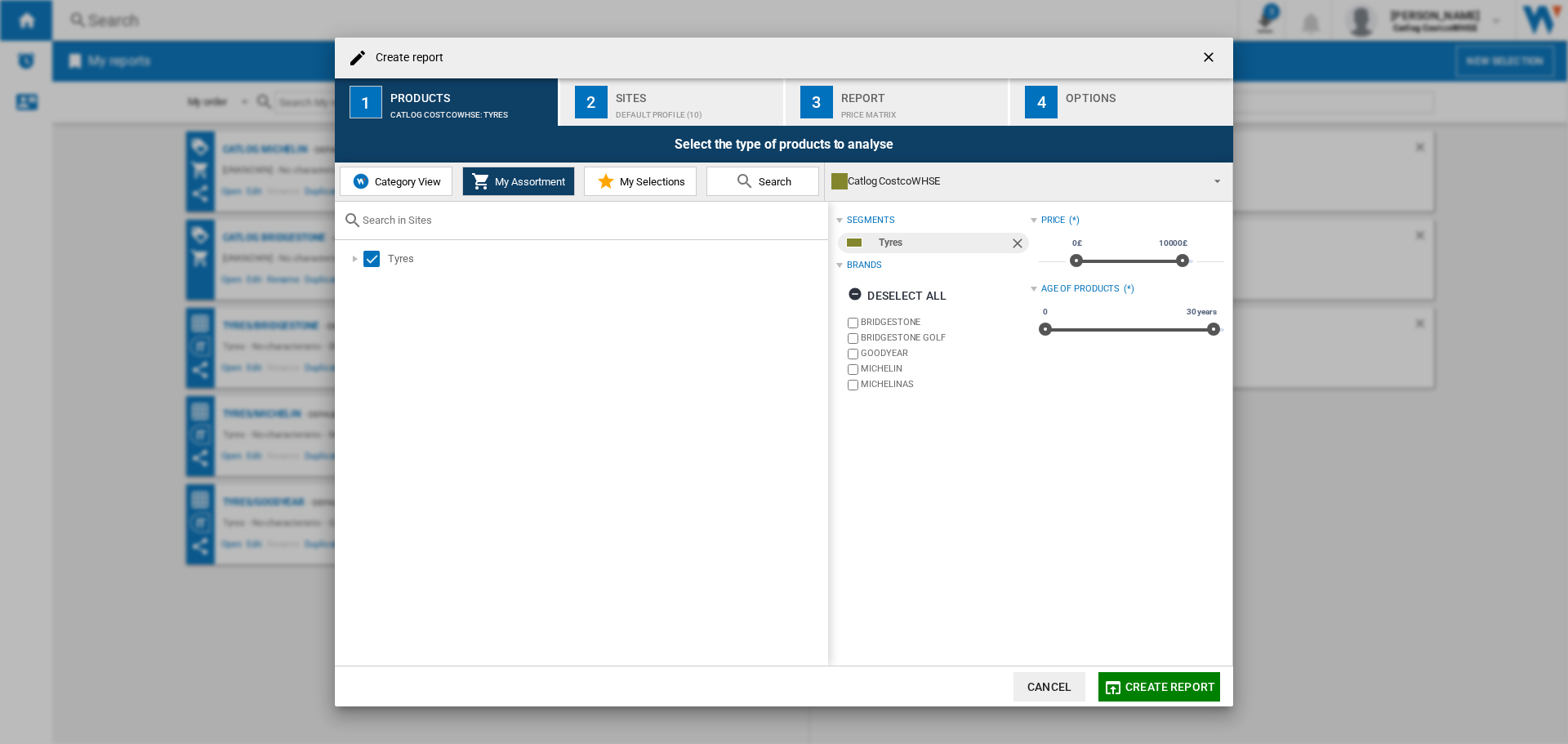
click at [889, 322] on label "BRIDGESTONE" at bounding box center [945, 322] width 169 height 12
click at [889, 333] on label "BRIDGESTONE GOLF" at bounding box center [945, 337] width 169 height 12
click at [887, 355] on label "GOODYEAR" at bounding box center [945, 353] width 169 height 12
click at [878, 382] on label "MICHELINAS" at bounding box center [945, 384] width 169 height 12
click at [1173, 689] on span "Create report" at bounding box center [1170, 686] width 90 height 13
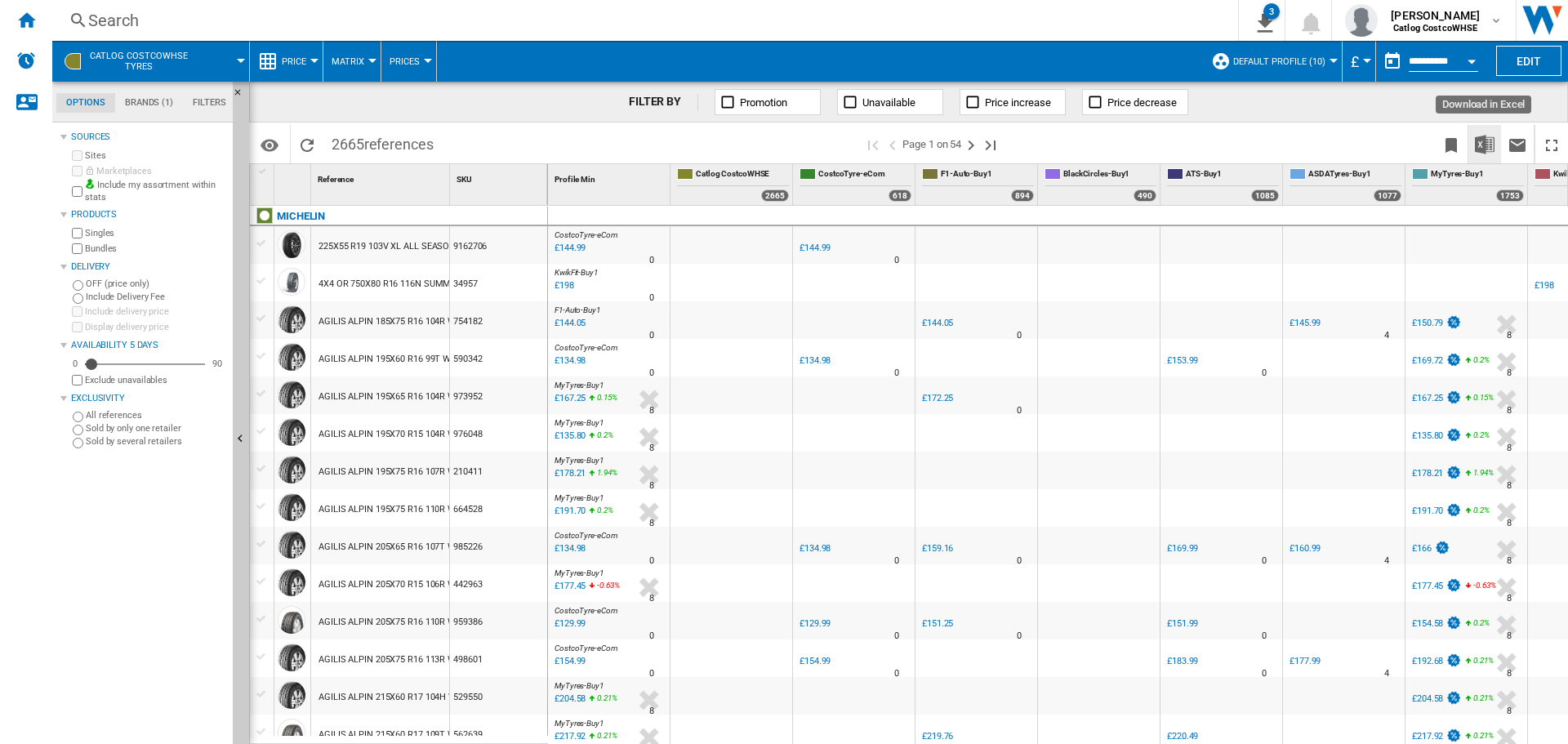
click at [1484, 150] on img "Download in Excel" at bounding box center [1484, 145] width 20 height 20
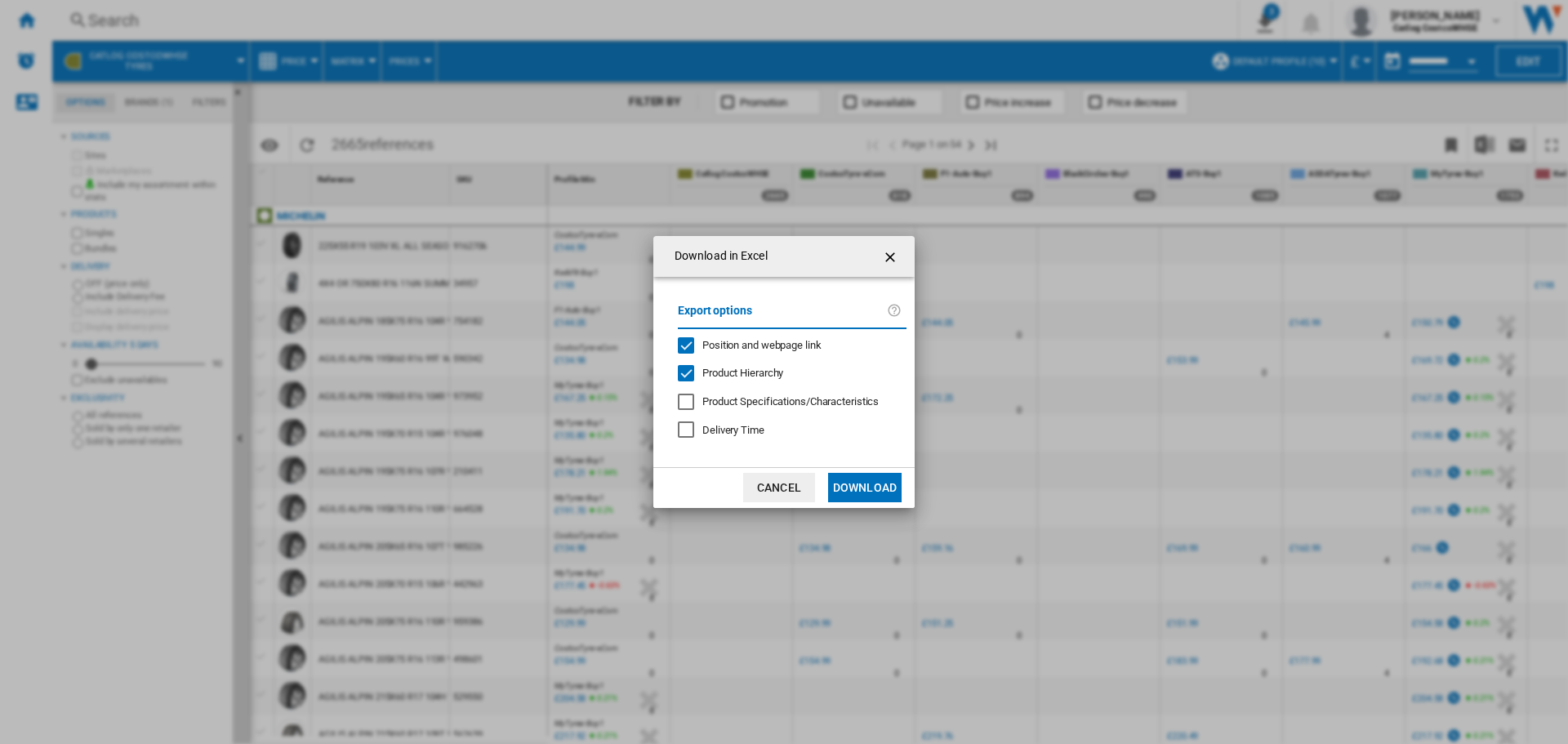
click at [850, 485] on button "Download" at bounding box center [864, 487] width 73 height 29
